Goal: Task Accomplishment & Management: Complete application form

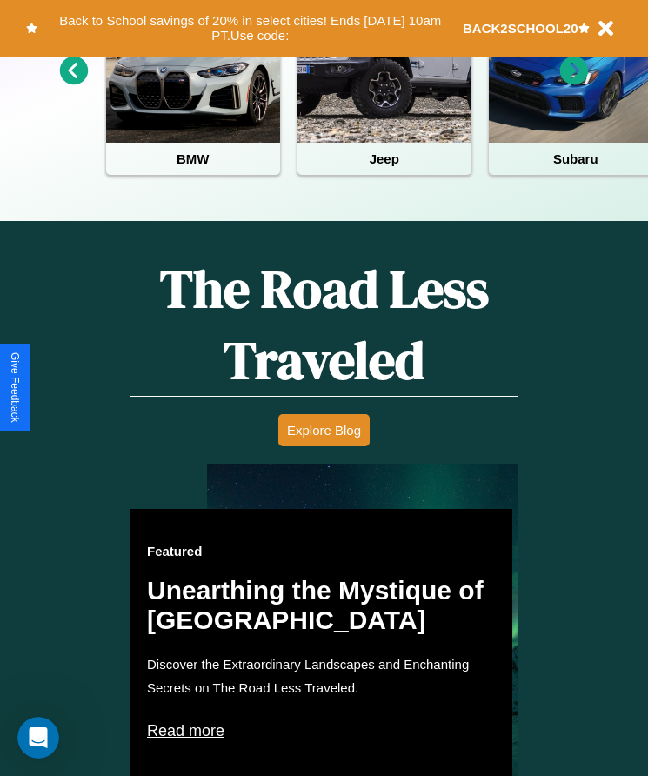
scroll to position [711, 0]
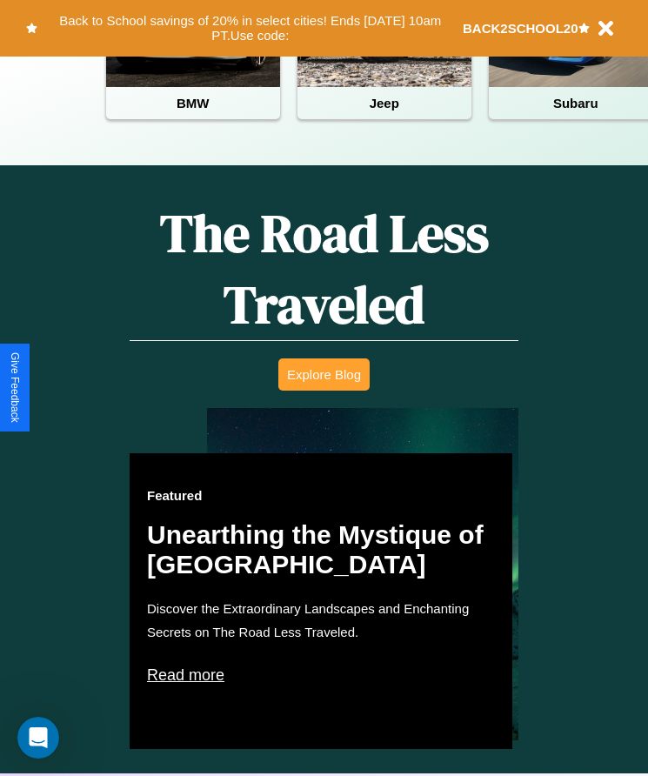
click at [324, 387] on button "Explore Blog" at bounding box center [323, 374] width 91 height 32
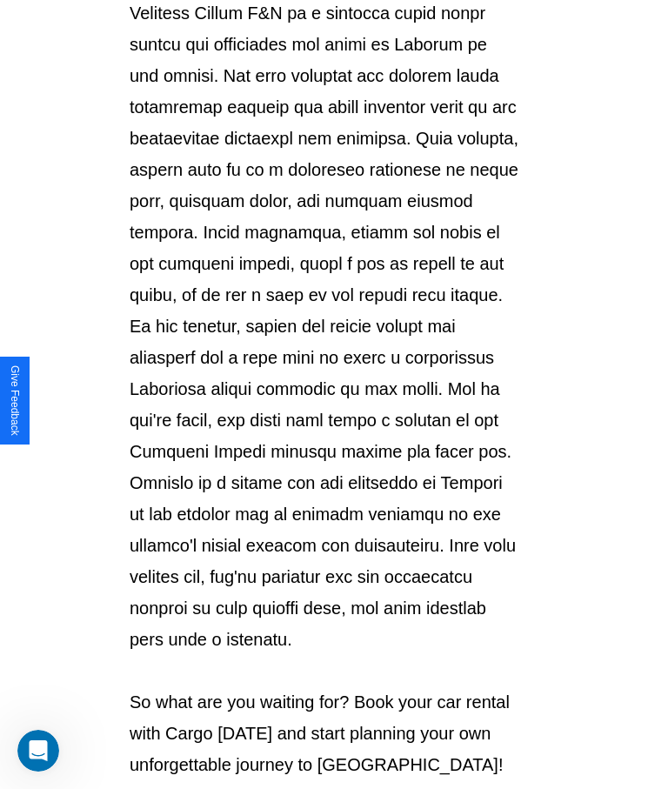
scroll to position [1839, 0]
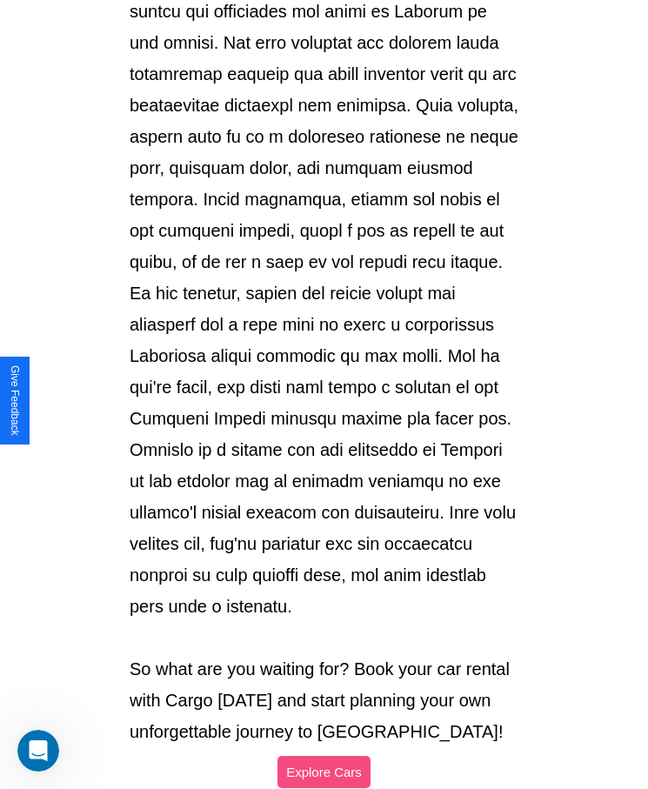
click at [324, 756] on button "Explore Cars" at bounding box center [324, 772] width 93 height 32
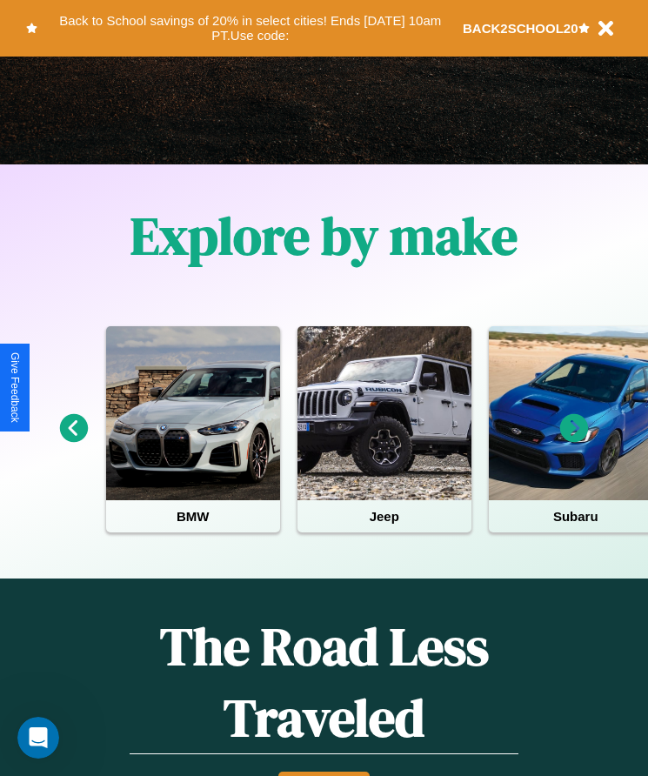
scroll to position [291, 0]
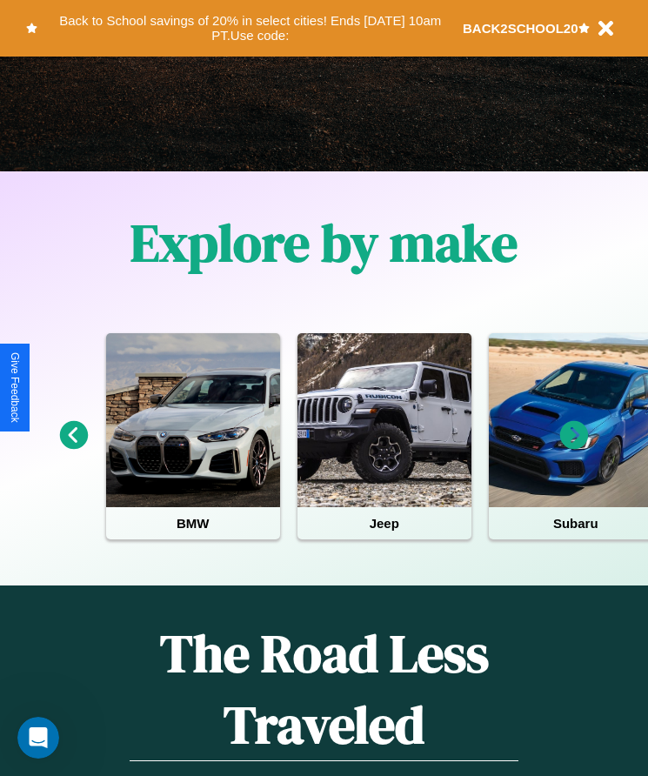
click at [574, 447] on icon at bounding box center [574, 435] width 29 height 29
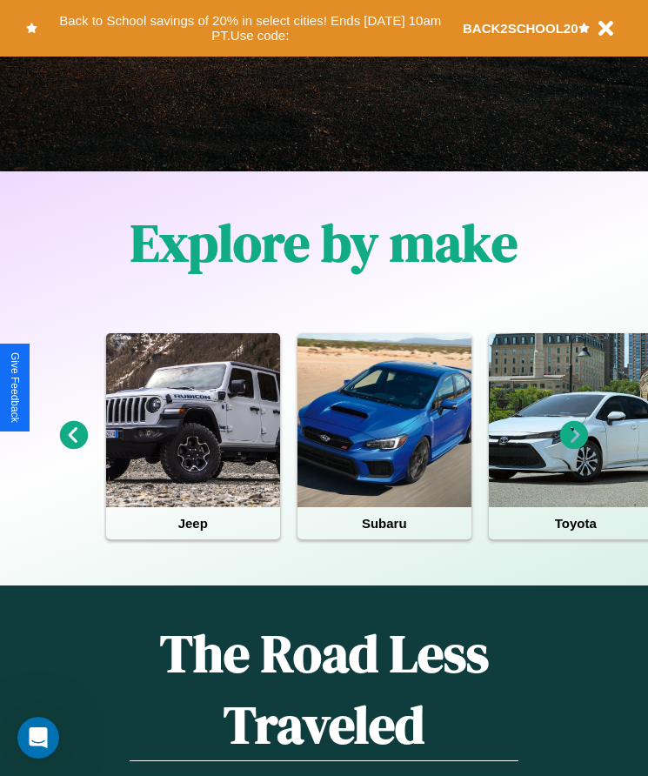
click at [574, 447] on icon at bounding box center [574, 435] width 29 height 29
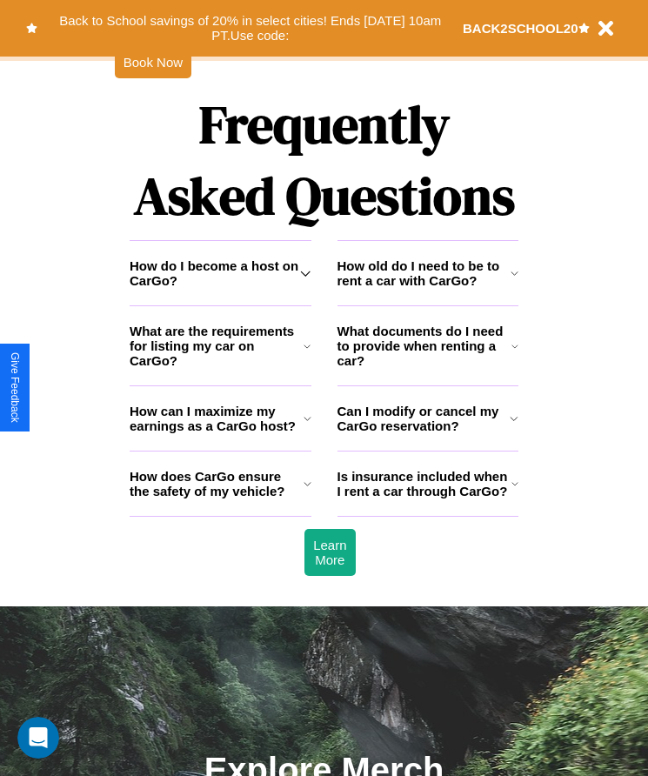
scroll to position [2269, 0]
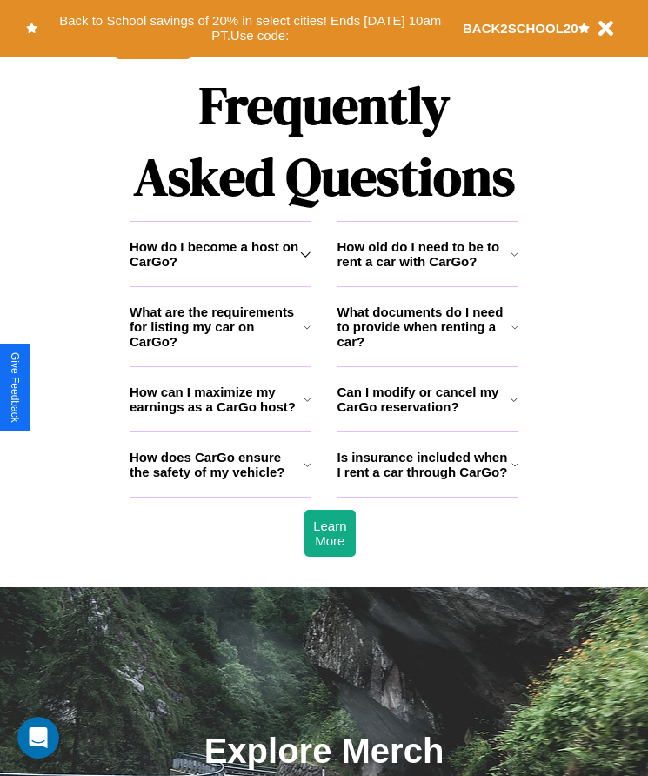
click at [220, 414] on h3 "How can I maximize my earnings as a CarGo host?" at bounding box center [217, 400] width 174 height 30
click at [307, 472] on icon at bounding box center [308, 465] width 8 height 14
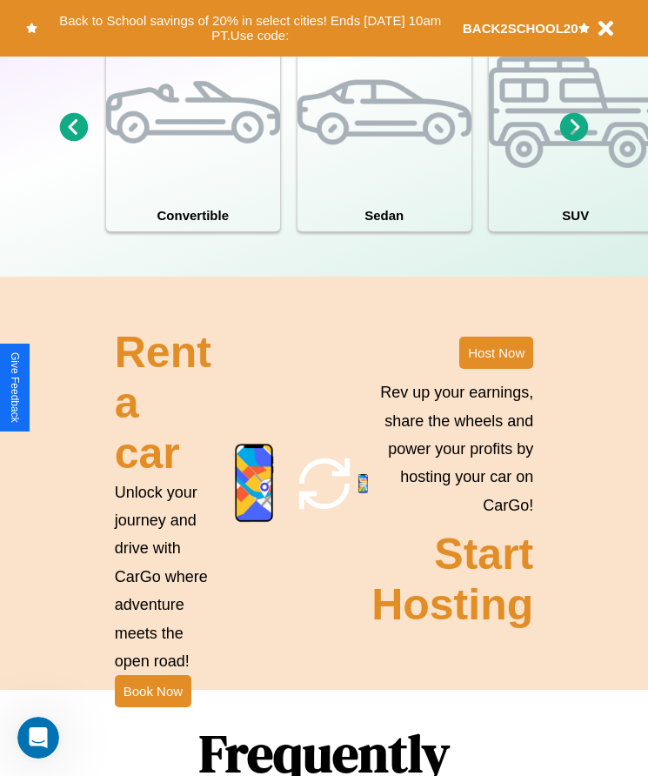
scroll to position [1614, 0]
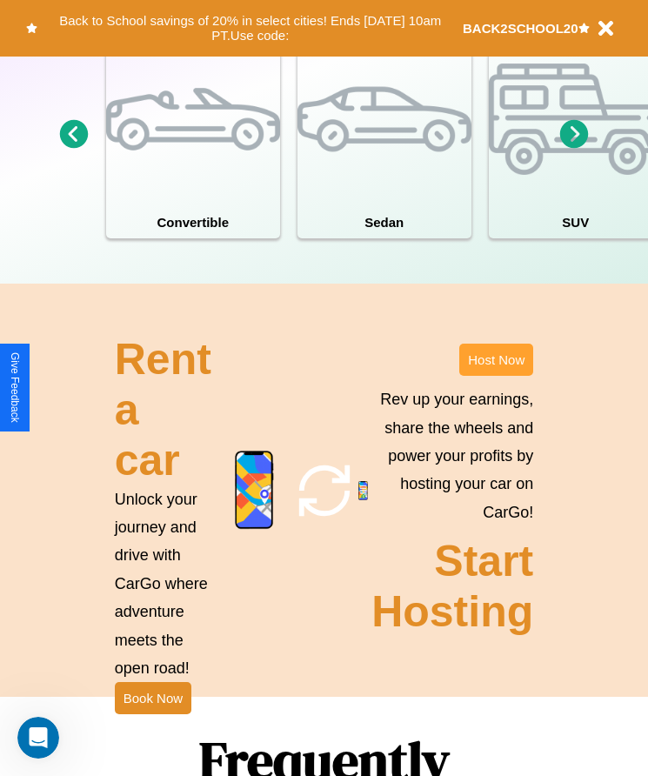
click at [496, 376] on button "Host Now" at bounding box center [496, 360] width 74 height 32
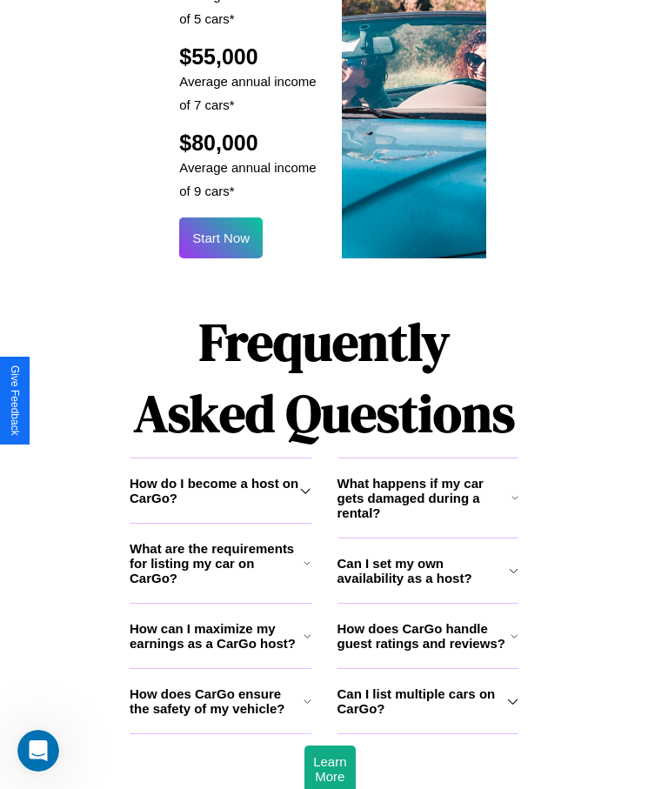
scroll to position [2295, 0]
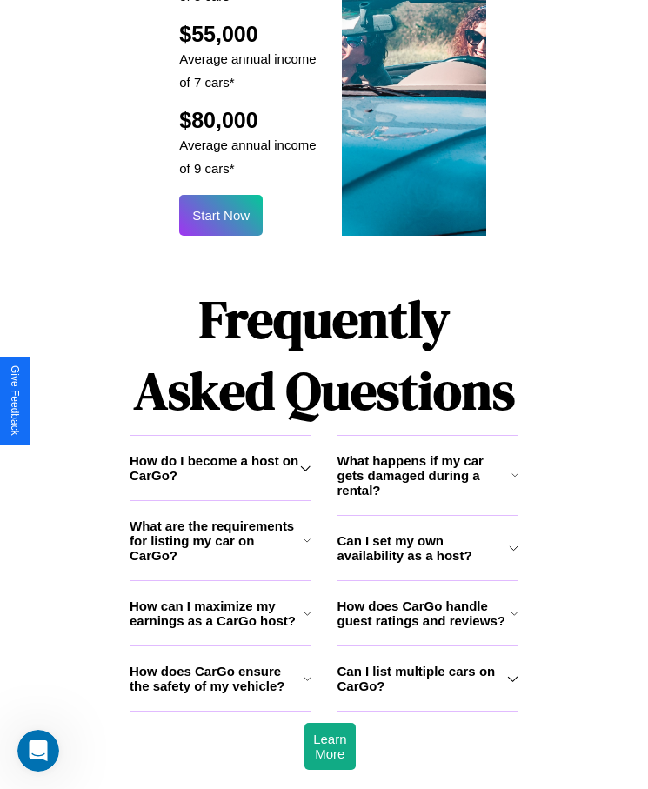
click at [513, 672] on icon at bounding box center [512, 679] width 11 height 14
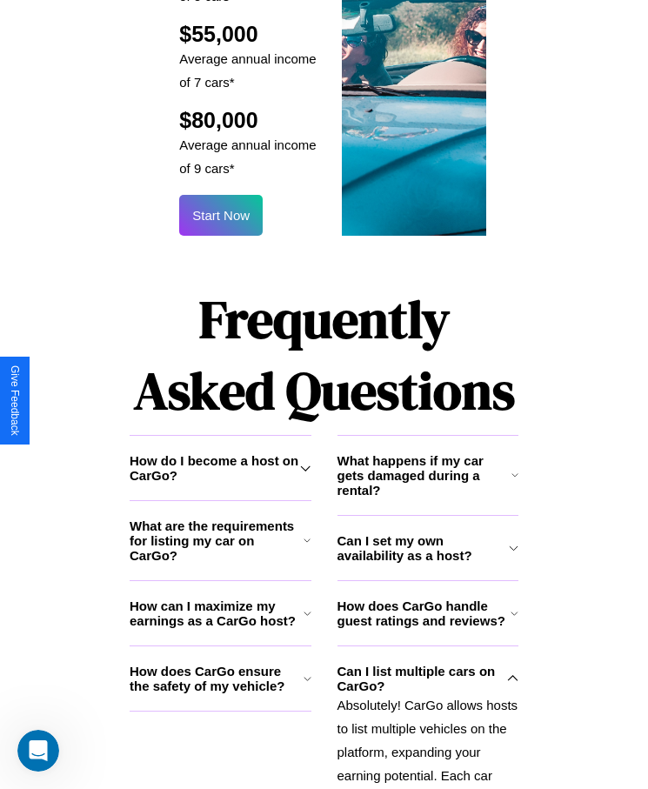
click at [220, 453] on h3 "How do I become a host on CarGo?" at bounding box center [215, 468] width 171 height 30
click at [427, 533] on h3 "Can I set my own availability as a host?" at bounding box center [423, 548] width 171 height 30
click at [427, 599] on h3 "How does CarGo handle guest ratings and reviews?" at bounding box center [425, 614] width 174 height 30
click at [220, 519] on h3 "What are the requirements for listing my car on CarGo?" at bounding box center [217, 541] width 174 height 44
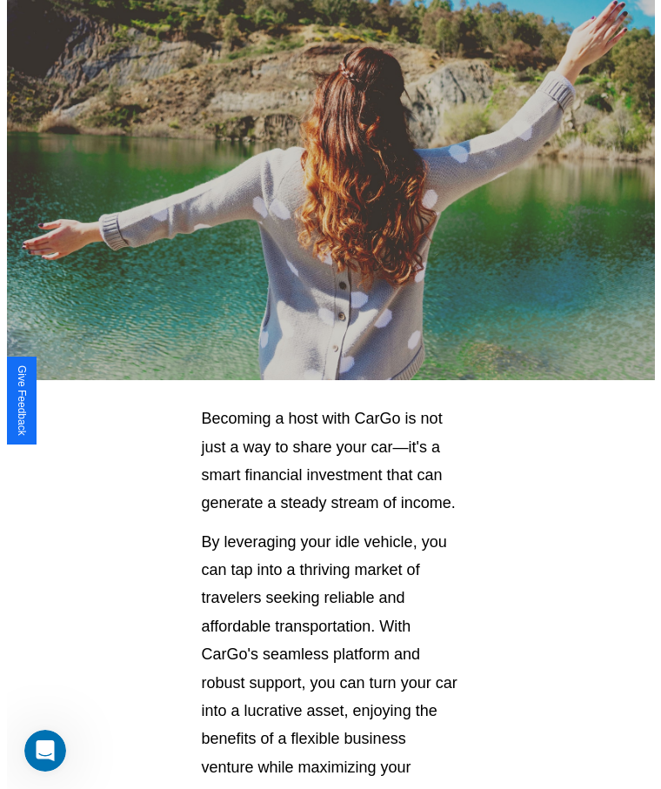
scroll to position [0, 0]
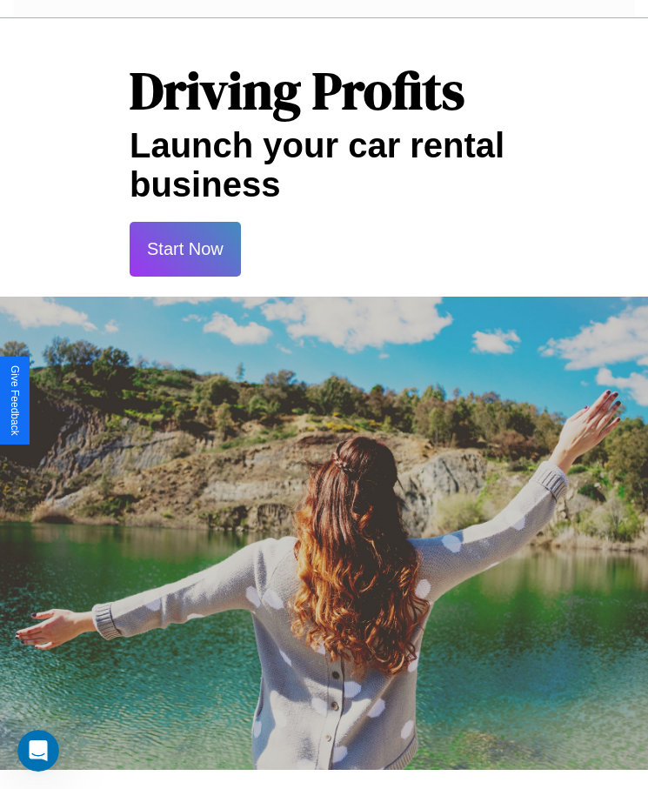
click at [184, 249] on button "Start Now" at bounding box center [185, 249] width 111 height 55
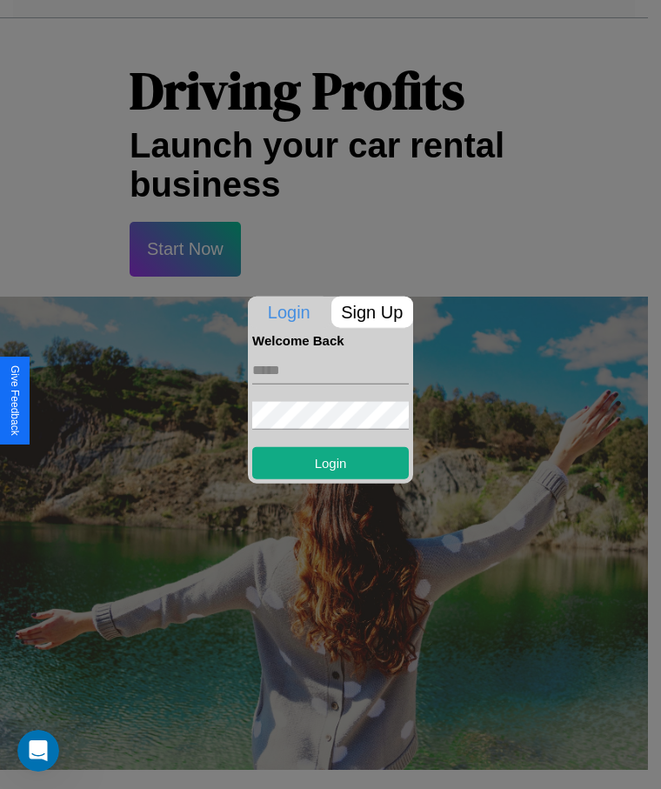
click at [372, 312] on p "Sign Up" at bounding box center [373, 311] width 83 height 31
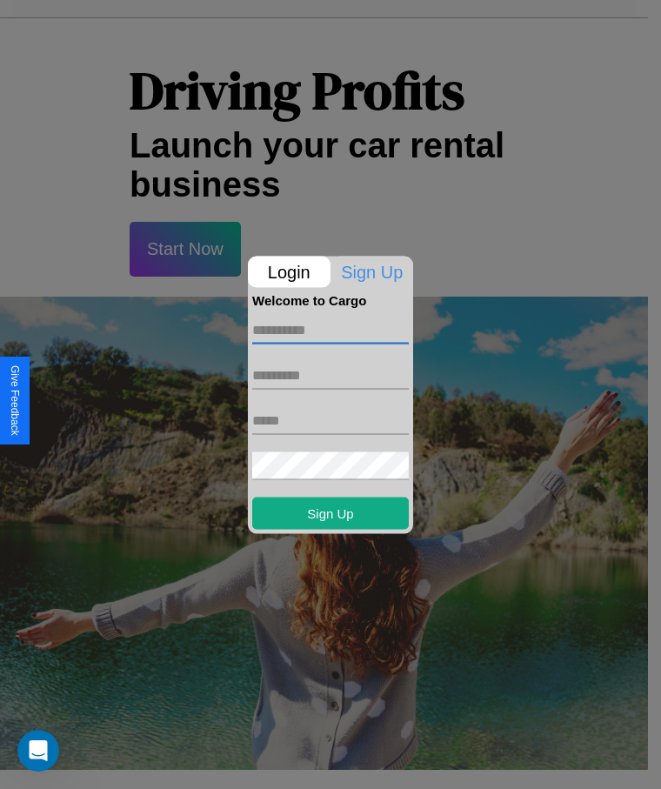
click at [331, 330] on input "text" at bounding box center [330, 330] width 157 height 28
type input "******"
click at [331, 375] on input "text" at bounding box center [330, 375] width 157 height 28
type input "*****"
click at [331, 420] on input "text" at bounding box center [330, 420] width 157 height 28
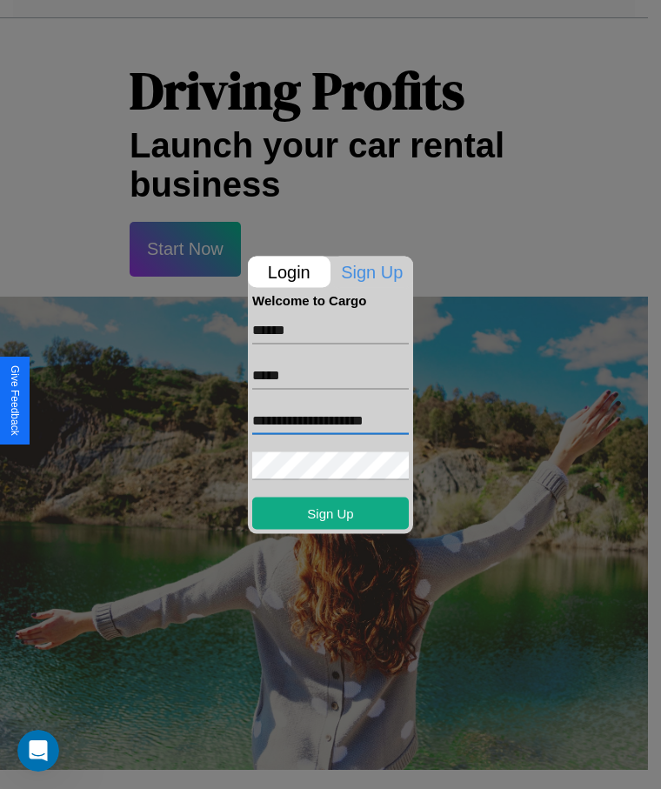
scroll to position [0, 15]
type input "**********"
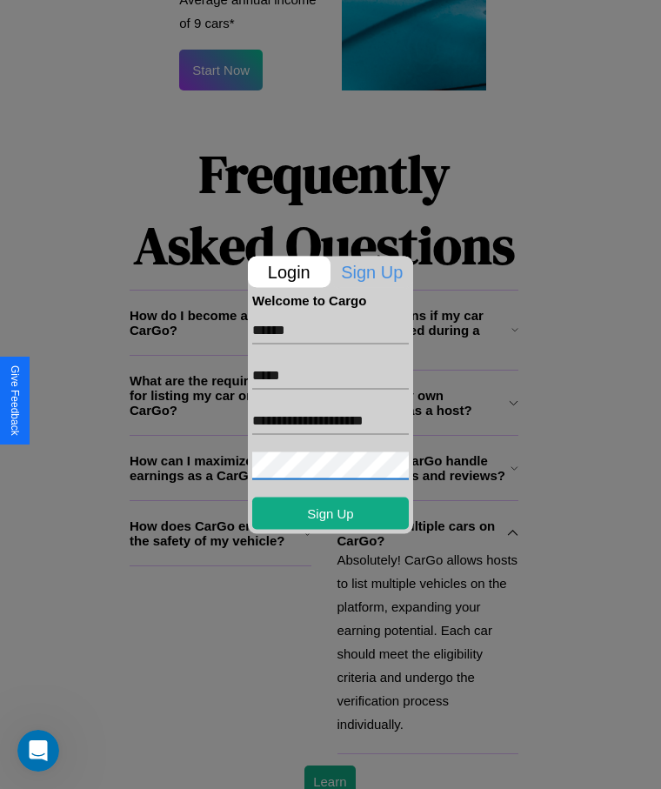
click at [330, 765] on div at bounding box center [330, 394] width 661 height 789
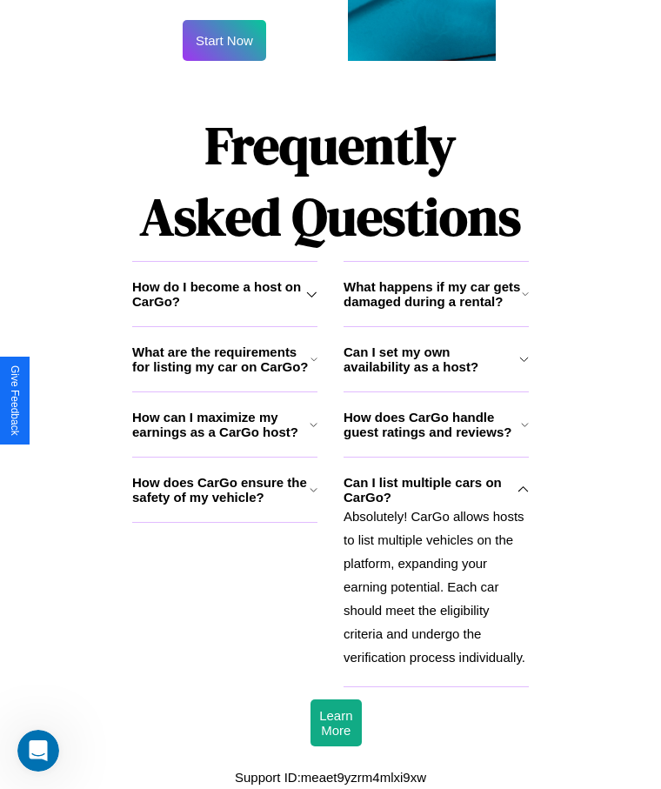
scroll to position [0, 0]
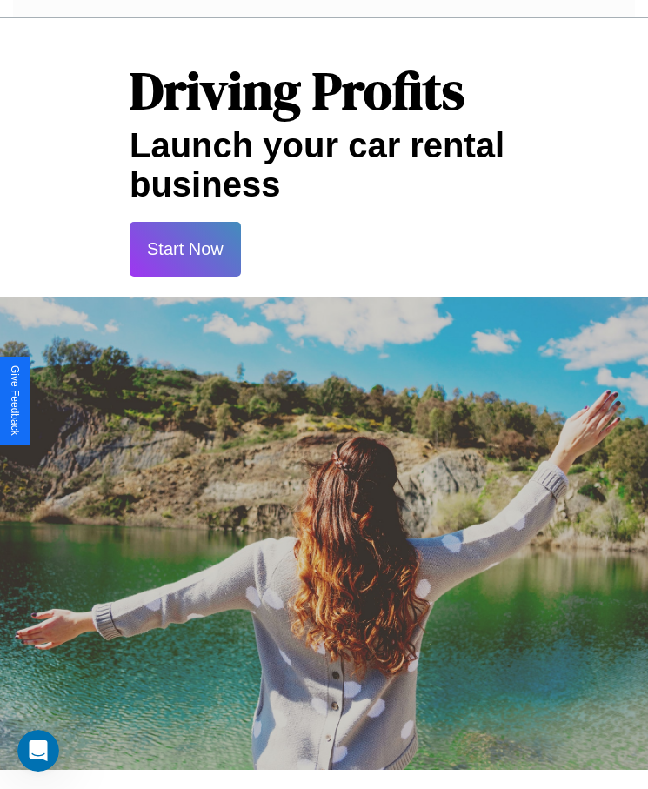
click at [184, 249] on button "Start Now" at bounding box center [185, 249] width 111 height 55
